Goal: Task Accomplishment & Management: Manage account settings

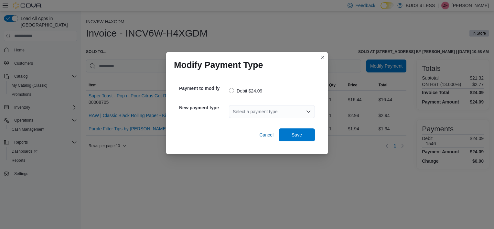
click at [268, 117] on div "Select a payment type" at bounding box center [272, 111] width 86 height 13
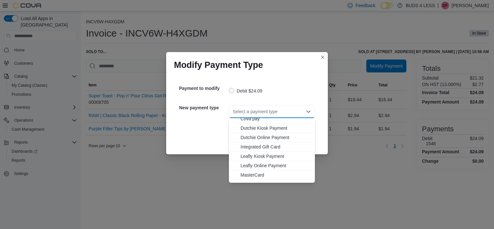
scroll to position [76, 0]
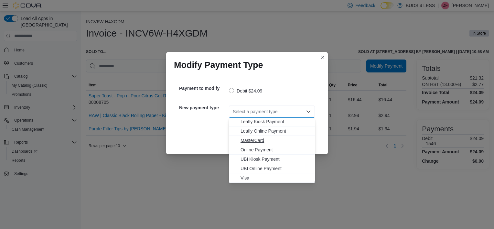
click at [262, 137] on span "MasterCard" at bounding box center [276, 140] width 70 height 6
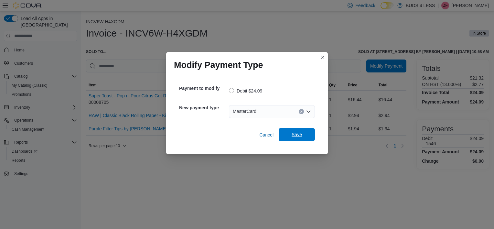
click at [304, 134] on span "Save" at bounding box center [297, 134] width 28 height 13
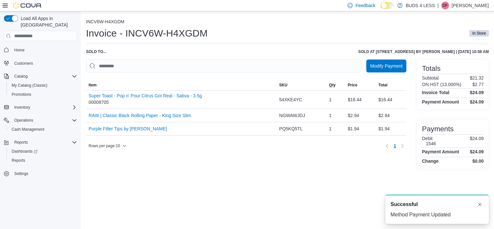
scroll to position [0, 0]
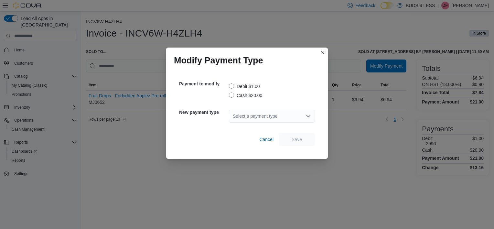
click at [232, 85] on label "Debit $1.00" at bounding box center [244, 86] width 31 height 8
click at [252, 118] on div "Select a payment type" at bounding box center [272, 116] width 86 height 13
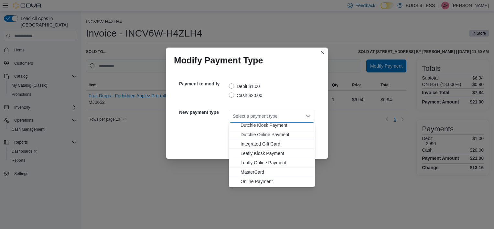
scroll to position [76, 0]
click at [256, 142] on span "MasterCard" at bounding box center [276, 145] width 70 height 6
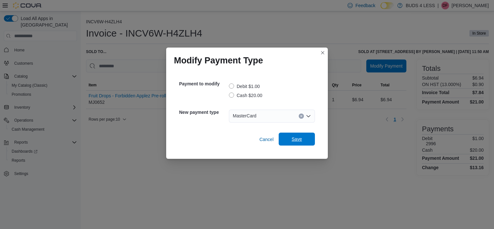
drag, startPoint x: 309, startPoint y: 132, endPoint x: 305, endPoint y: 138, distance: 7.3
click at [309, 132] on div "Cancel Save" at bounding box center [247, 137] width 136 height 18
click at [305, 139] on span "Save" at bounding box center [297, 139] width 28 height 13
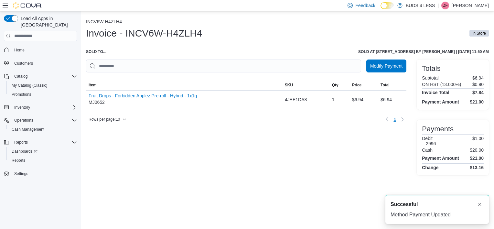
scroll to position [0, 0]
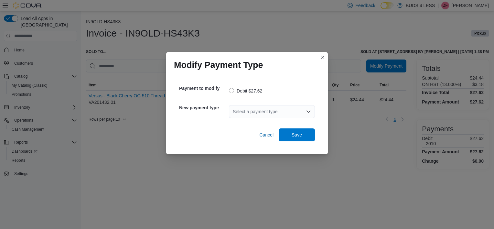
click at [238, 113] on div "Select a payment type" at bounding box center [272, 111] width 86 height 13
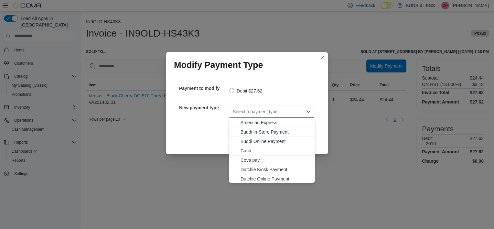
scroll to position [76, 0]
click at [248, 179] on span "Visa" at bounding box center [276, 178] width 70 height 6
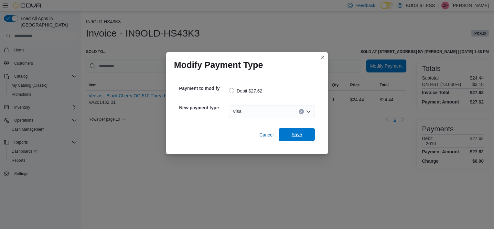
click at [281, 138] on button "Save" at bounding box center [297, 134] width 36 height 13
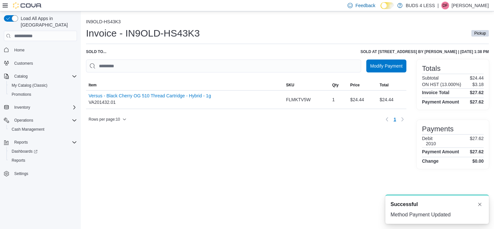
scroll to position [0, 0]
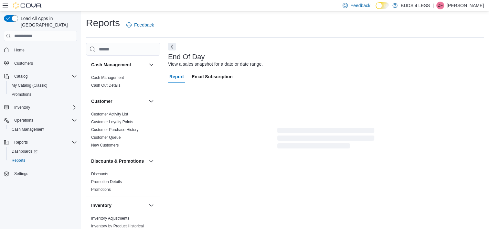
scroll to position [4, 0]
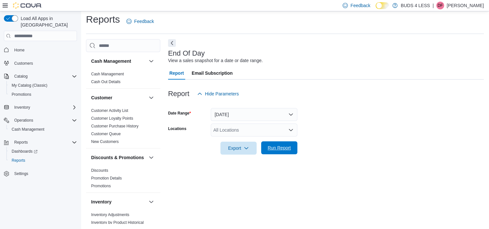
drag, startPoint x: 285, startPoint y: 149, endPoint x: 280, endPoint y: 153, distance: 6.0
click at [285, 150] on span "Run Report" at bounding box center [279, 148] width 23 height 6
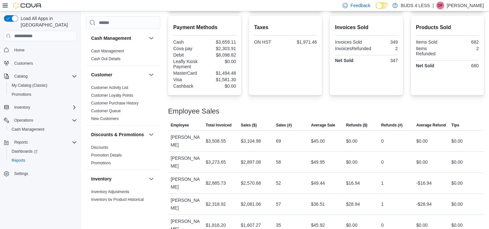
scroll to position [243, 0]
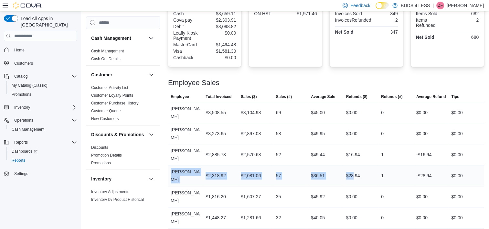
drag, startPoint x: 169, startPoint y: 155, endPoint x: 356, endPoint y: 157, distance: 186.3
click at [356, 165] on tr "Employee Dylan Fraser Total Invoiced $2,318.92 Sales ($) $2,081.06 Sales (#) 57…" at bounding box center [326, 175] width 316 height 21
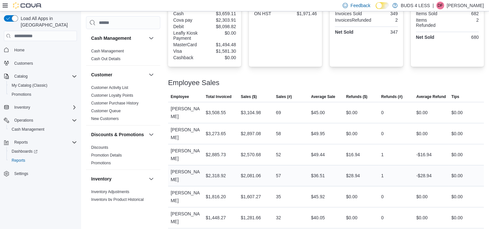
drag, startPoint x: 356, startPoint y: 157, endPoint x: 369, endPoint y: 156, distance: 13.3
click at [369, 169] on div "$28.94" at bounding box center [361, 175] width 35 height 13
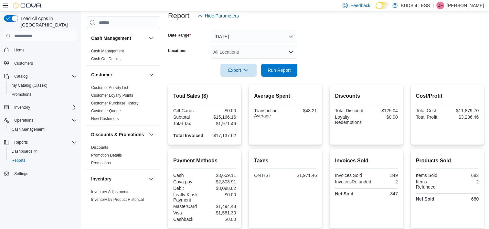
click at [241, 53] on div "All Locations" at bounding box center [254, 52] width 87 height 13
click at [306, 39] on form "Date Range Today Locations All Locations Export Run Report" at bounding box center [326, 49] width 316 height 54
click at [276, 35] on button "Today" at bounding box center [254, 36] width 87 height 13
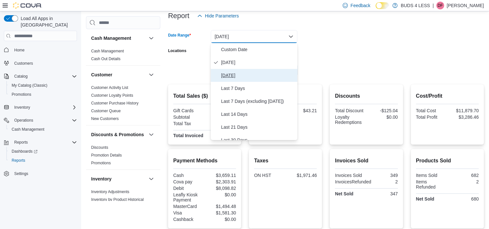
click at [259, 77] on span "Yesterday" at bounding box center [258, 75] width 74 height 8
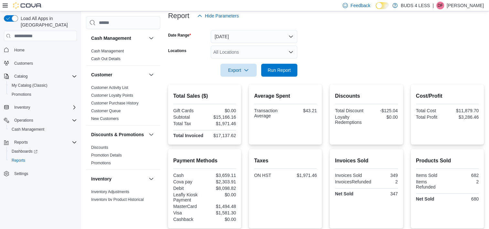
click at [296, 54] on div "All Locations" at bounding box center [254, 52] width 87 height 13
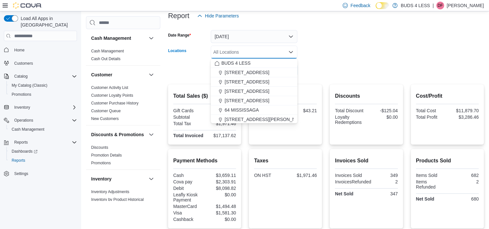
click at [309, 59] on div at bounding box center [326, 61] width 316 height 5
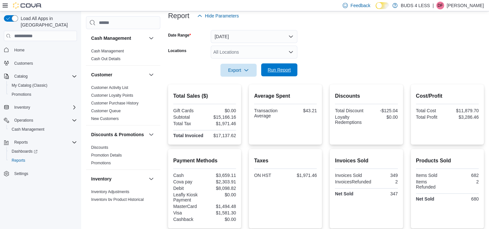
click at [290, 70] on span "Run Report" at bounding box center [279, 70] width 23 height 6
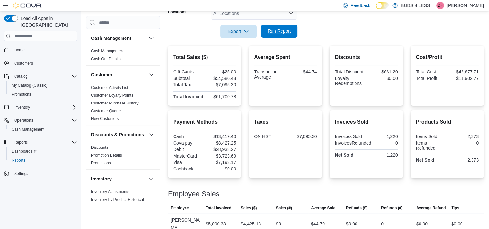
scroll to position [81, 0]
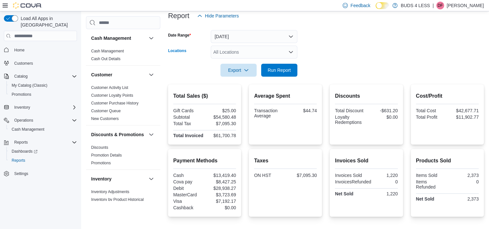
click at [269, 54] on div "All Locations" at bounding box center [254, 52] width 87 height 13
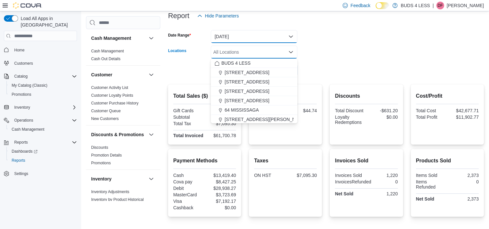
click at [277, 35] on button "Yesterday" at bounding box center [254, 36] width 87 height 13
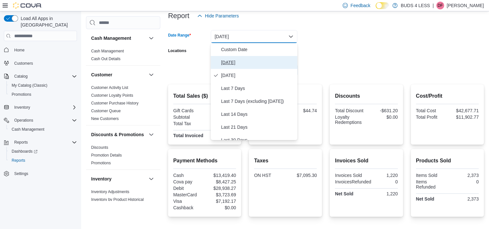
click at [250, 61] on span "Today" at bounding box center [258, 63] width 74 height 8
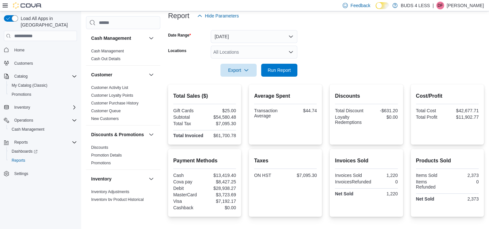
click at [313, 44] on form "Date Range Today Locations All Locations Export Run Report" at bounding box center [326, 49] width 316 height 54
click at [287, 74] on span "Run Report" at bounding box center [279, 69] width 28 height 13
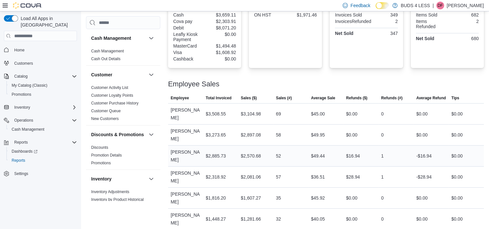
scroll to position [243, 0]
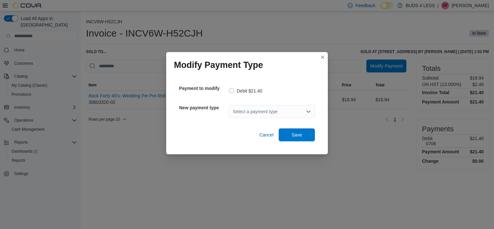
click at [242, 110] on div "Select a payment type" at bounding box center [272, 111] width 86 height 13
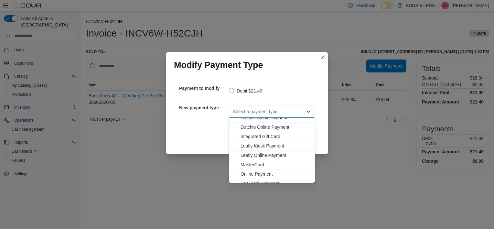
scroll to position [76, 0]
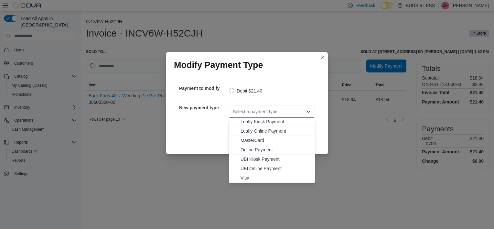
click at [252, 178] on span "Visa" at bounding box center [276, 178] width 70 height 6
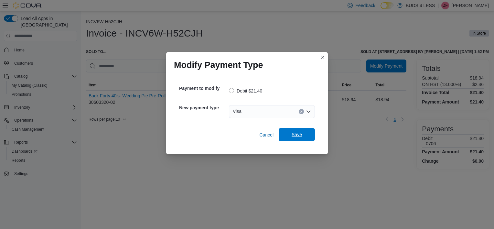
click at [295, 133] on span "Save" at bounding box center [297, 134] width 10 height 6
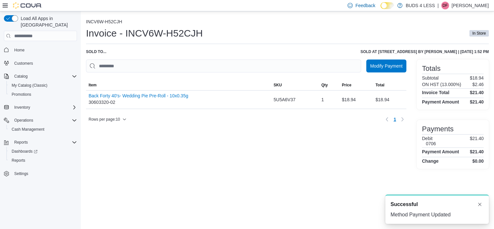
scroll to position [0, 0]
